Goal: Task Accomplishment & Management: Manage account settings

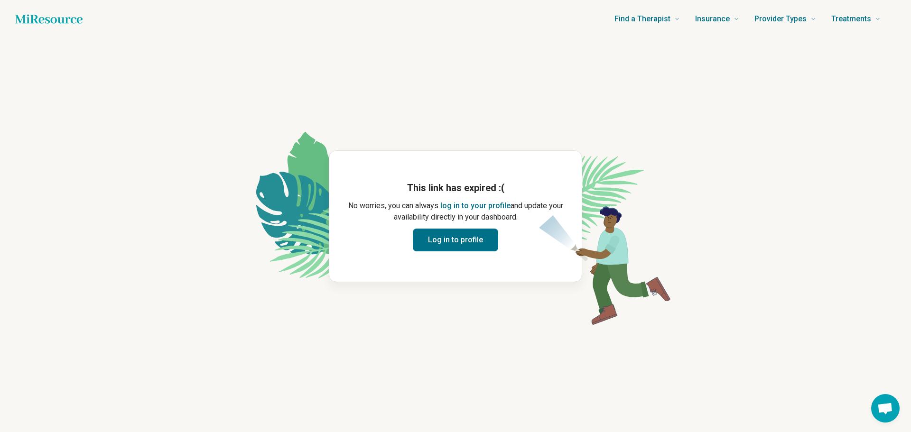
click at [450, 243] on button "Log in to profile" at bounding box center [455, 240] width 85 height 23
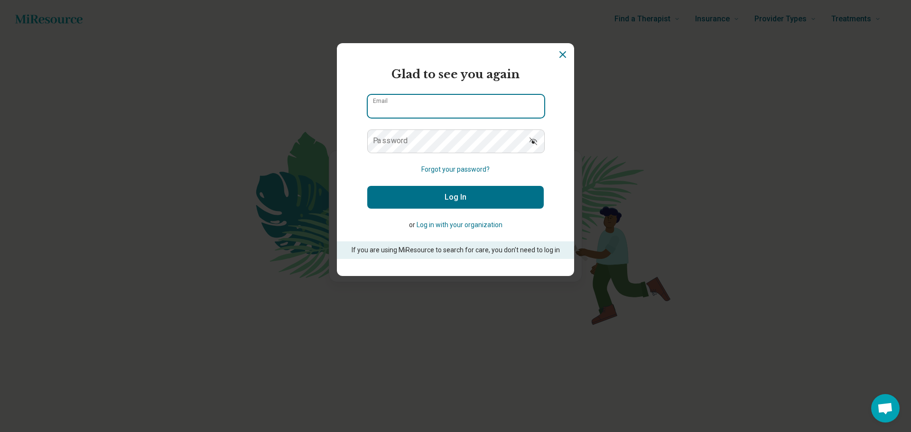
type input "**********"
click at [435, 199] on button "Log In" at bounding box center [455, 197] width 176 height 23
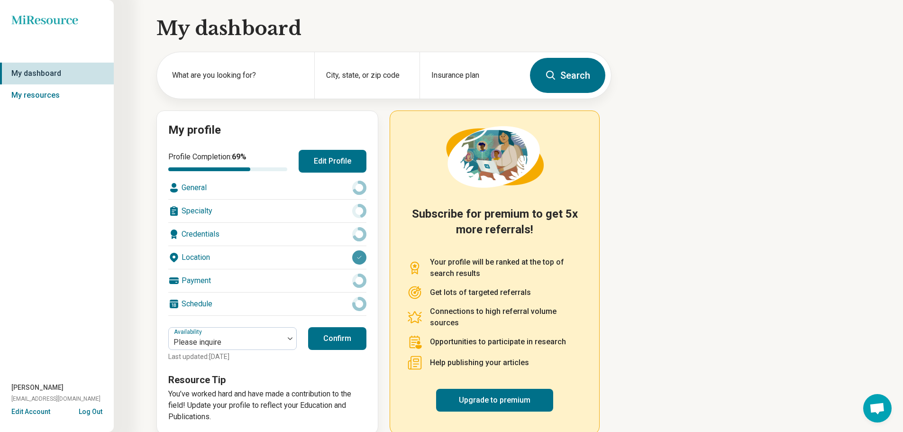
click at [204, 233] on div "Credentials" at bounding box center [267, 234] width 198 height 23
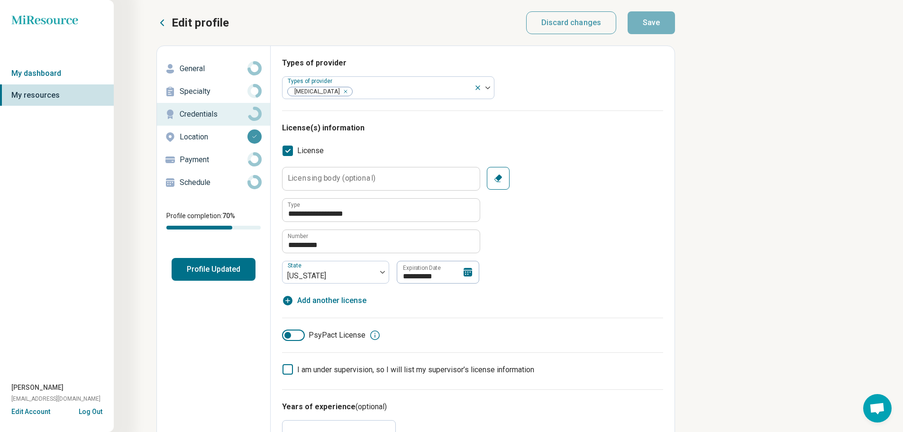
click at [205, 68] on p "General" at bounding box center [214, 68] width 68 height 11
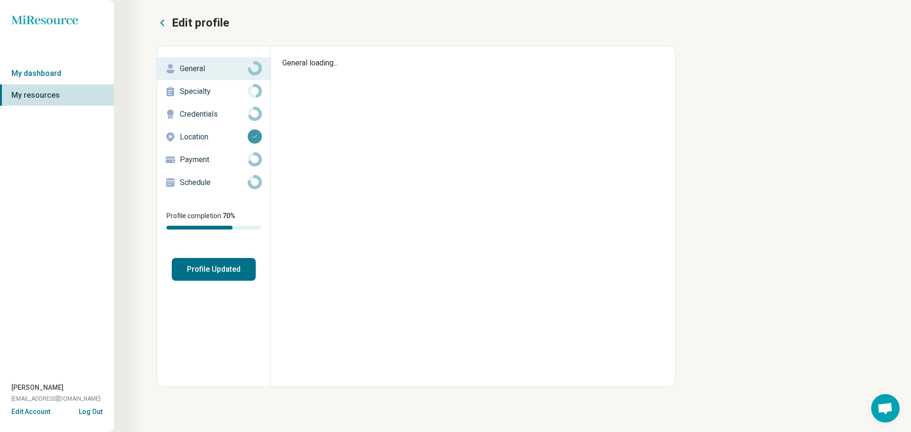
click at [205, 68] on p "General" at bounding box center [214, 68] width 68 height 11
type textarea "*"
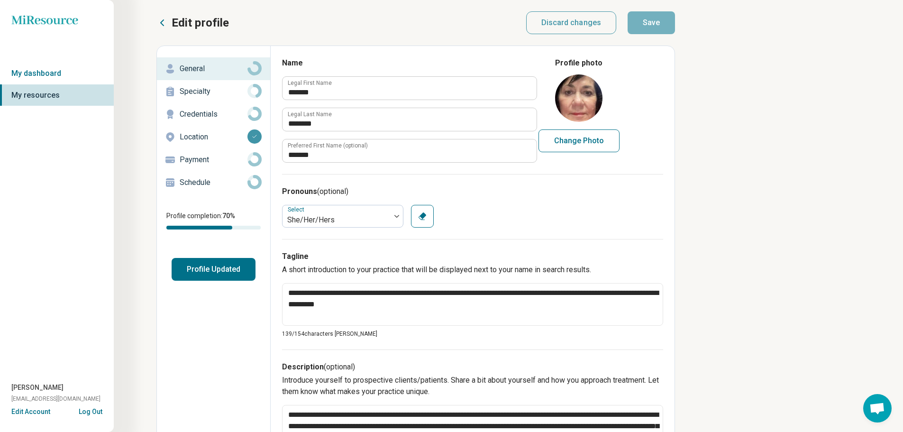
click at [207, 157] on p "Payment" at bounding box center [214, 159] width 68 height 11
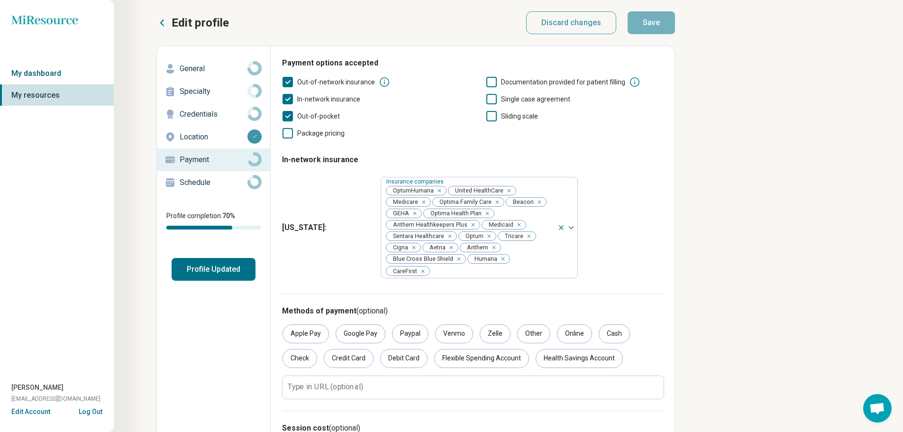
click at [54, 74] on link "My dashboard" at bounding box center [57, 74] width 114 height 22
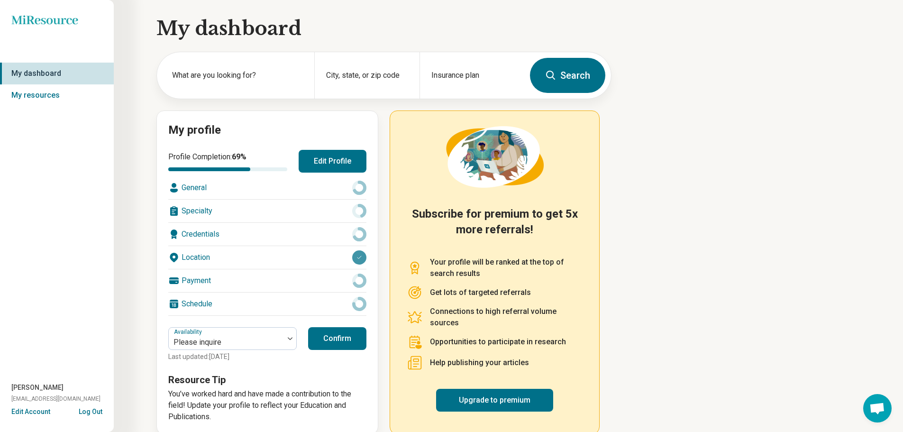
click at [330, 333] on button "Confirm" at bounding box center [337, 338] width 58 height 23
click at [336, 339] on button "Confirm" at bounding box center [337, 338] width 58 height 23
